Goal: Navigation & Orientation: Find specific page/section

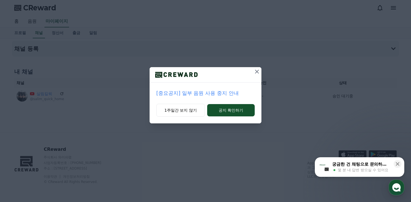
click at [255, 72] on icon at bounding box center [257, 71] width 7 height 7
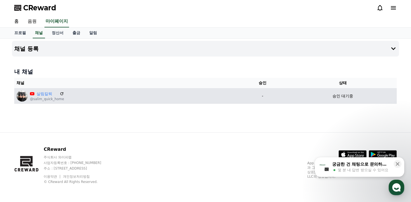
click at [54, 100] on p "@salim_quick_home" at bounding box center [47, 99] width 34 height 4
click at [260, 95] on p "-" at bounding box center [263, 96] width 48 height 6
click at [41, 94] on link "살림칼퇴" at bounding box center [47, 94] width 21 height 6
click at [77, 97] on div "살림칼퇴 @salim_quick_home" at bounding box center [126, 95] width 218 height 11
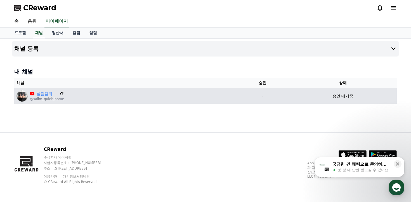
click at [263, 94] on p "-" at bounding box center [263, 96] width 48 height 6
click at [264, 95] on p "-" at bounding box center [263, 96] width 48 height 6
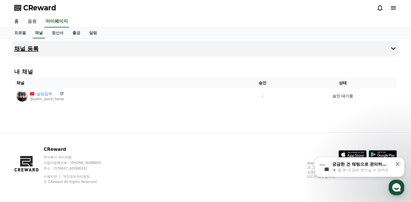
click at [63, 49] on button "채널 등록" at bounding box center [205, 49] width 387 height 16
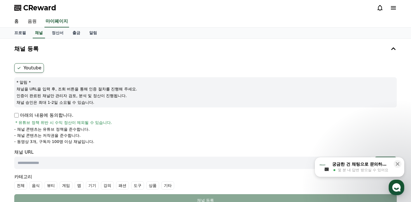
scroll to position [89, 0]
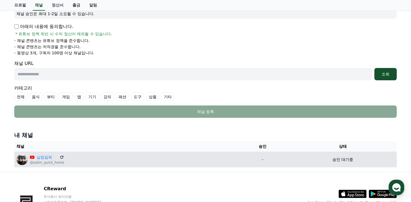
click at [21, 161] on img at bounding box center [22, 159] width 11 height 11
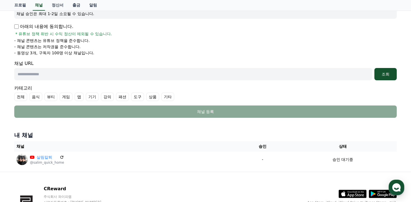
scroll to position [128, 0]
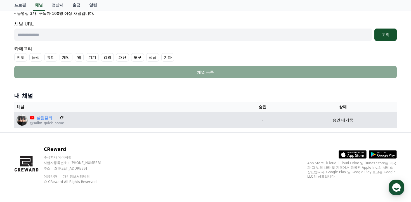
click at [197, 123] on div "살림칼퇴 @salim_quick_home" at bounding box center [126, 119] width 218 height 11
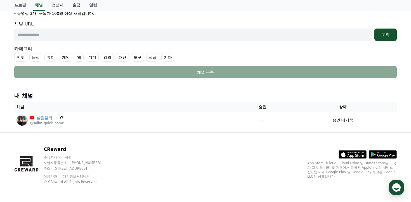
scroll to position [0, 0]
